Goal: Task Accomplishment & Management: Use online tool/utility

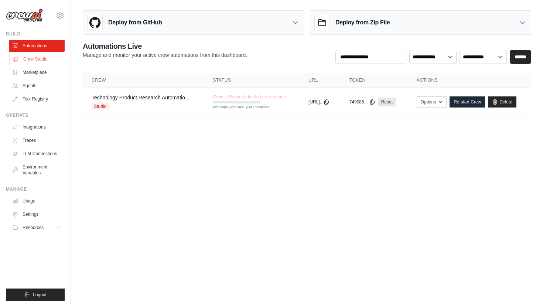
click at [42, 59] on link "Crew Studio" at bounding box center [38, 59] width 56 height 12
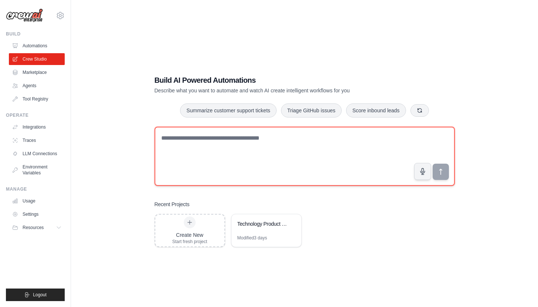
click at [176, 152] on textarea at bounding box center [304, 156] width 300 height 59
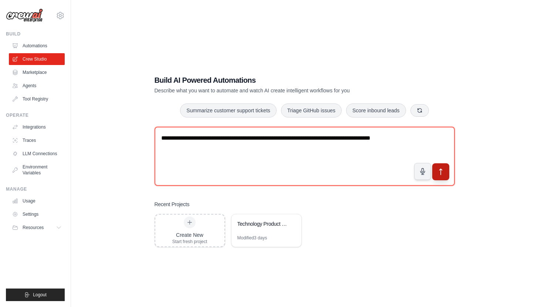
type textarea "**********"
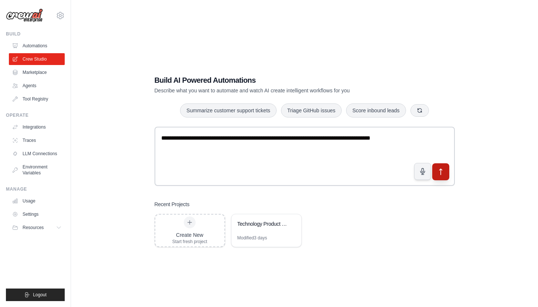
click at [438, 168] on icon "submit" at bounding box center [441, 172] width 8 height 8
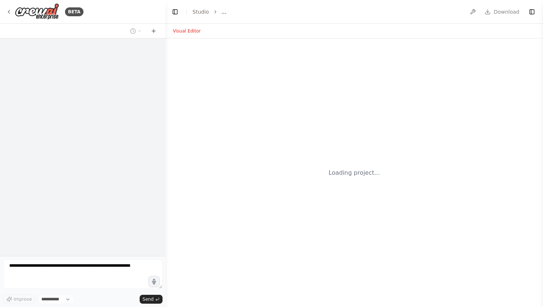
select select "****"
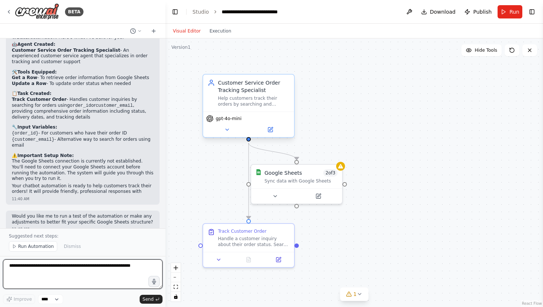
scroll to position [588, 0]
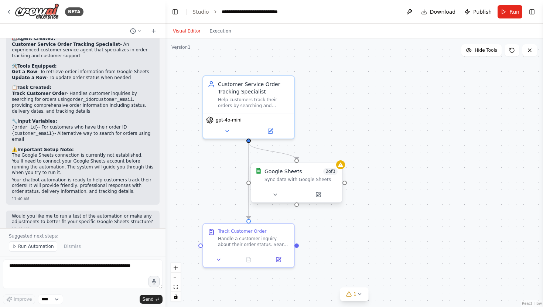
click at [303, 175] on div "Google Sheets 2 of 3 Sync data with Google Sheets" at bounding box center [301, 175] width 73 height 15
click at [321, 193] on icon at bounding box center [319, 195] width 6 height 6
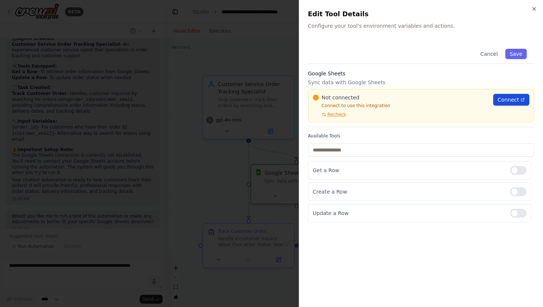
click at [519, 99] on span "Connect" at bounding box center [508, 99] width 21 height 7
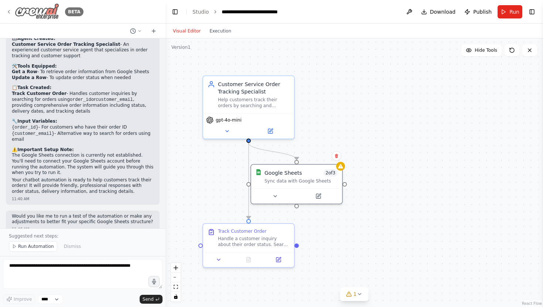
click at [48, 11] on img at bounding box center [37, 11] width 44 height 17
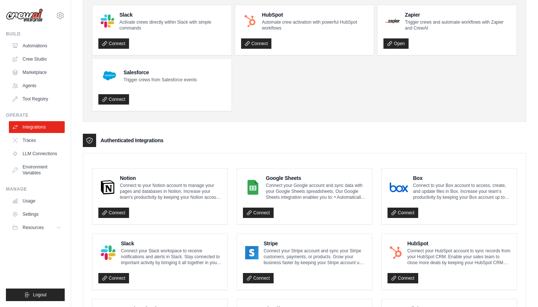
scroll to position [55, 0]
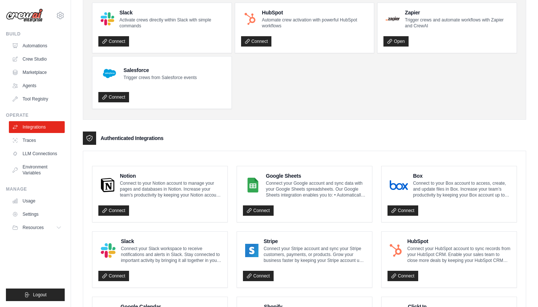
click at [258, 215] on div "Connect" at bounding box center [304, 208] width 123 height 15
click at [257, 207] on link "Connect" at bounding box center [258, 211] width 31 height 10
click at [49, 125] on link "Integrations" at bounding box center [38, 127] width 56 height 12
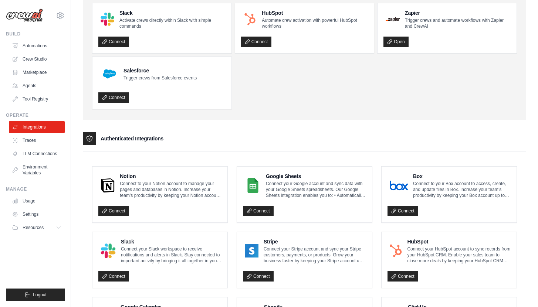
scroll to position [81, 0]
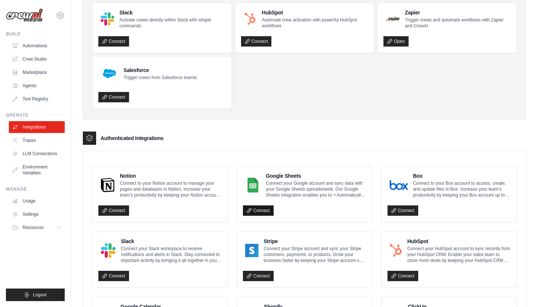
click at [256, 210] on link "Connect" at bounding box center [258, 211] width 31 height 10
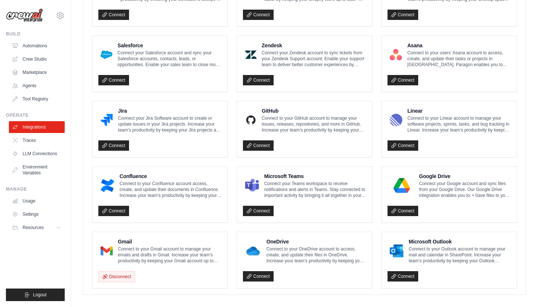
scroll to position [413, 0]
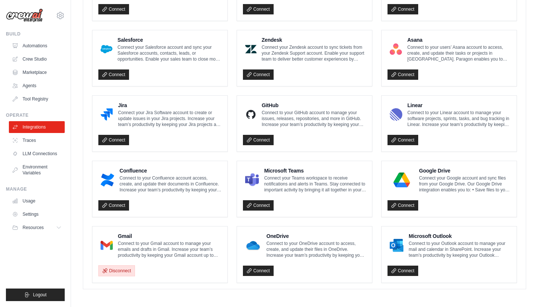
click at [120, 271] on button "Disconnect" at bounding box center [116, 270] width 37 height 11
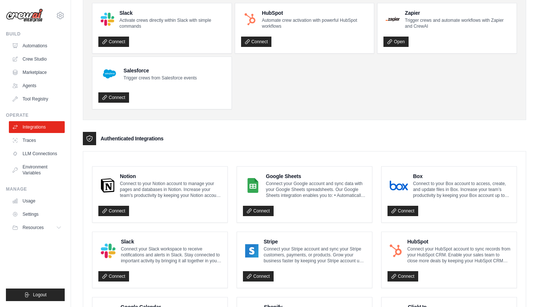
scroll to position [70, 0]
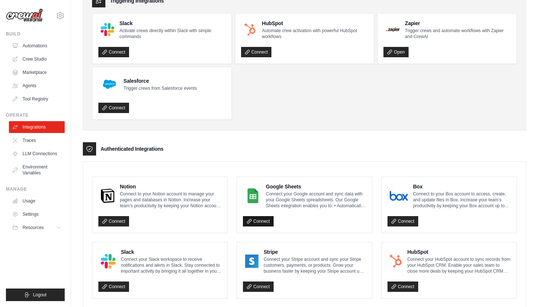
click at [264, 219] on link "Connect" at bounding box center [258, 221] width 31 height 10
click at [38, 64] on link "Crew Studio" at bounding box center [38, 59] width 56 height 12
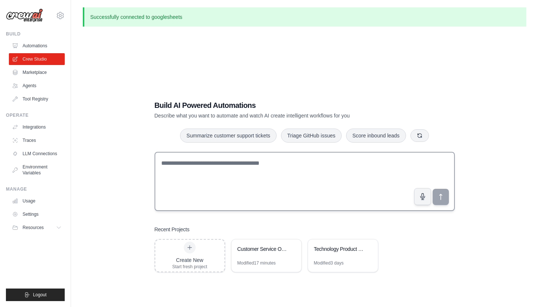
scroll to position [40, 0]
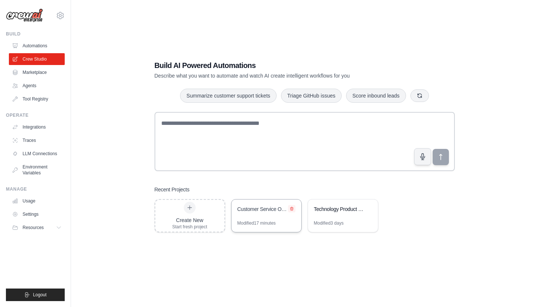
click at [291, 208] on icon at bounding box center [291, 208] width 3 height 3
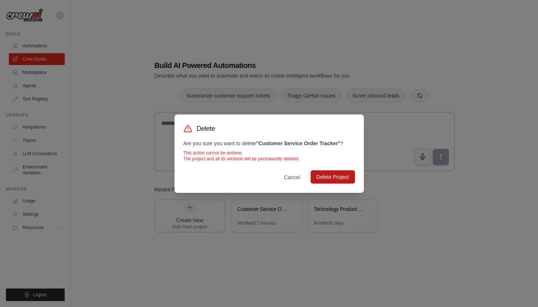
click at [340, 178] on button "Delete Project" at bounding box center [332, 176] width 44 height 13
